Goal: Transaction & Acquisition: Purchase product/service

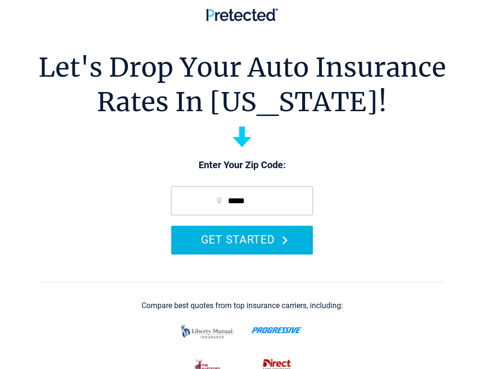
click at [238, 246] on button "GET STARTED" at bounding box center [242, 239] width 142 height 27
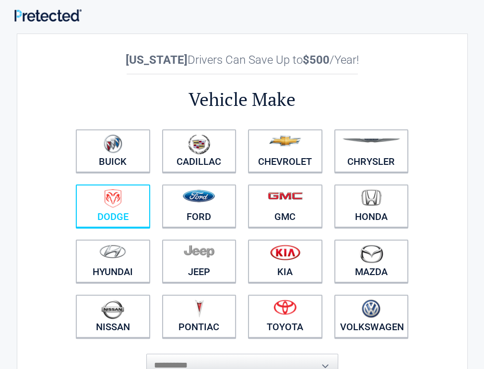
click at [107, 211] on link "Dodge" at bounding box center [113, 206] width 74 height 43
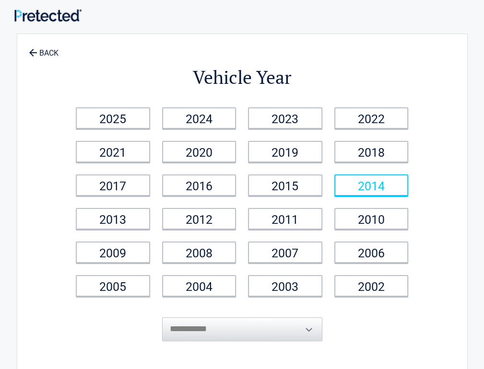
click at [380, 192] on link "2014" at bounding box center [371, 186] width 74 height 22
